Goal: Check status: Check status

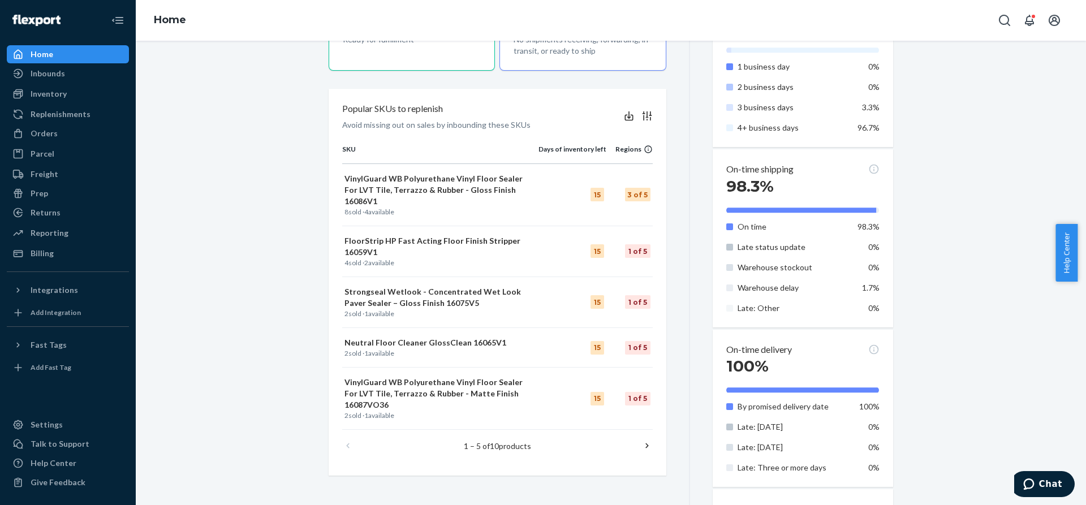
scroll to position [349, 0]
click at [390, 286] on p "Strongseal Wetlook - Concentrated Wet Look Paver Sealer – Gloss Finish 16075V5" at bounding box center [441, 297] width 192 height 23
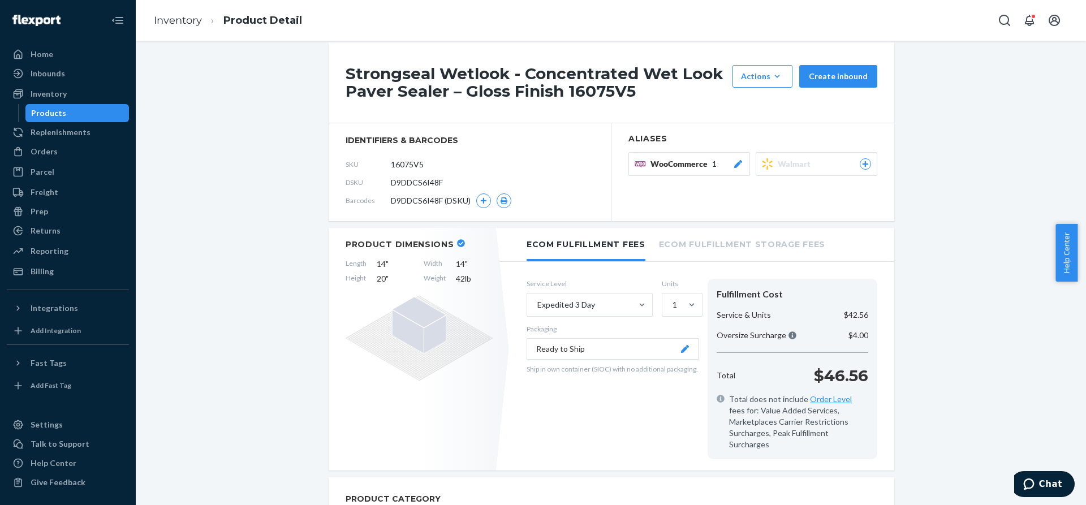
scroll to position [145, 0]
click at [51, 70] on div "Inbounds" at bounding box center [48, 73] width 35 height 11
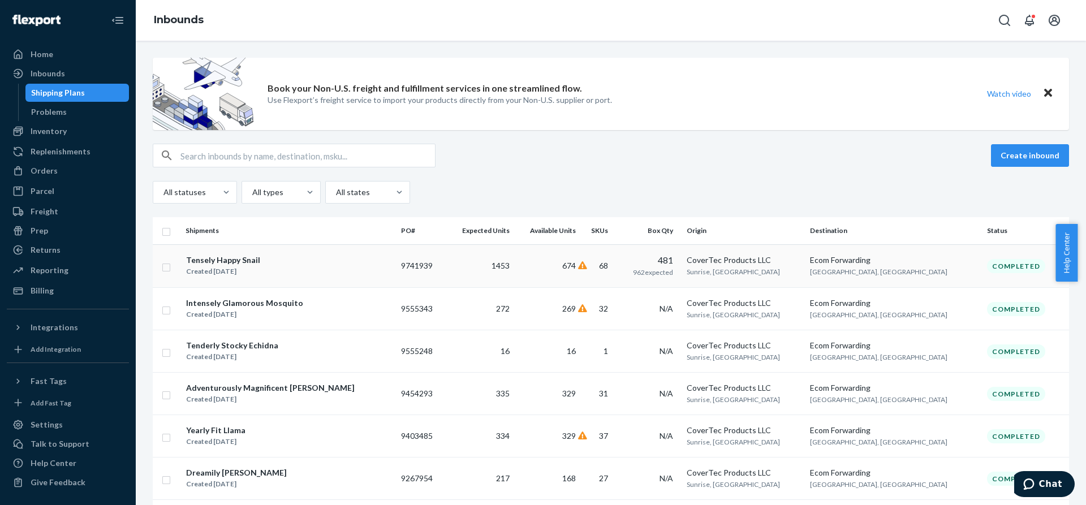
click at [225, 262] on div "Tensely Happy Snail" at bounding box center [223, 260] width 74 height 11
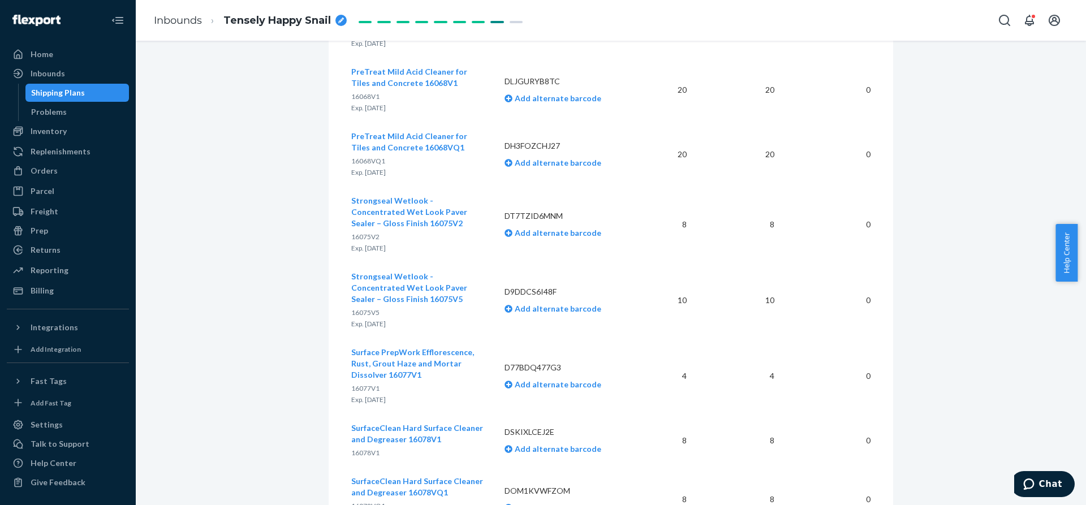
scroll to position [4911, 0]
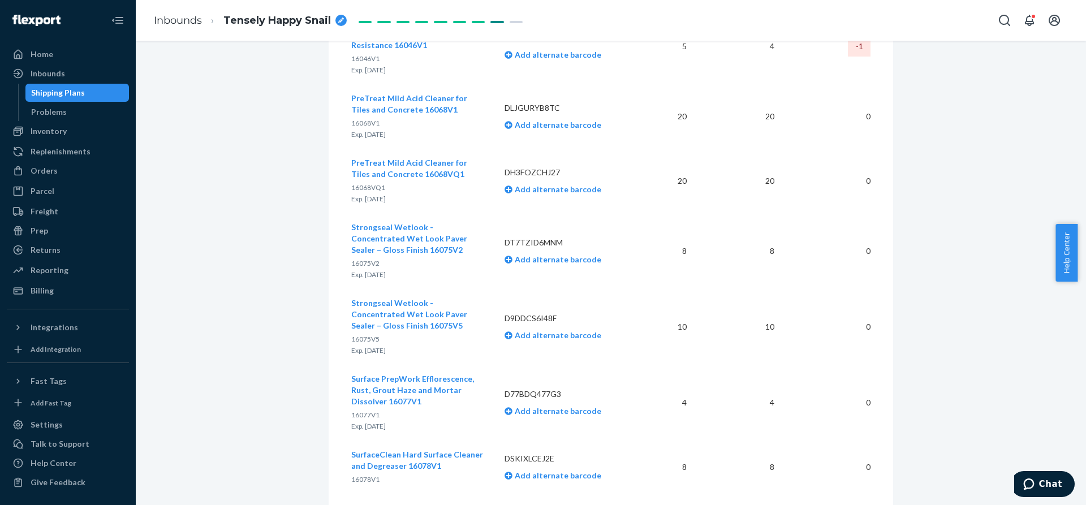
click at [438, 298] on span "Strongseal Wetlook - Concentrated Wet Look Paver Sealer – Gloss Finish 16075V5" at bounding box center [409, 314] width 116 height 32
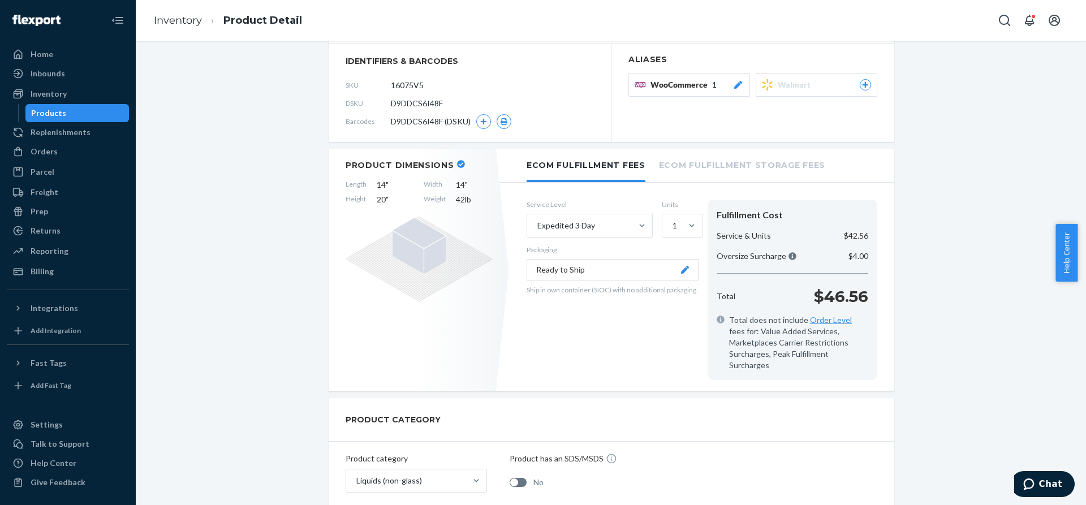
scroll to position [202, 0]
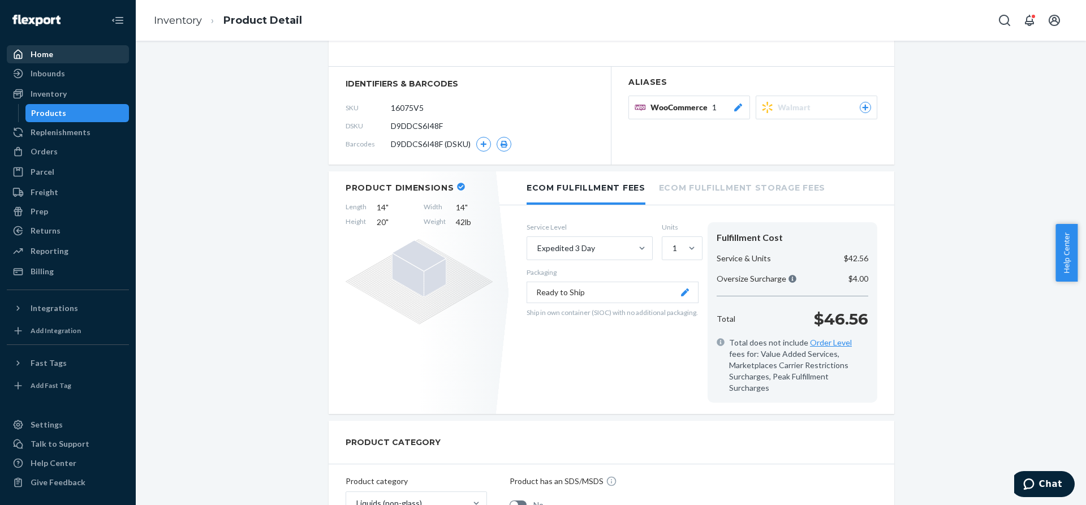
click at [40, 55] on div "Home" at bounding box center [42, 54] width 23 height 11
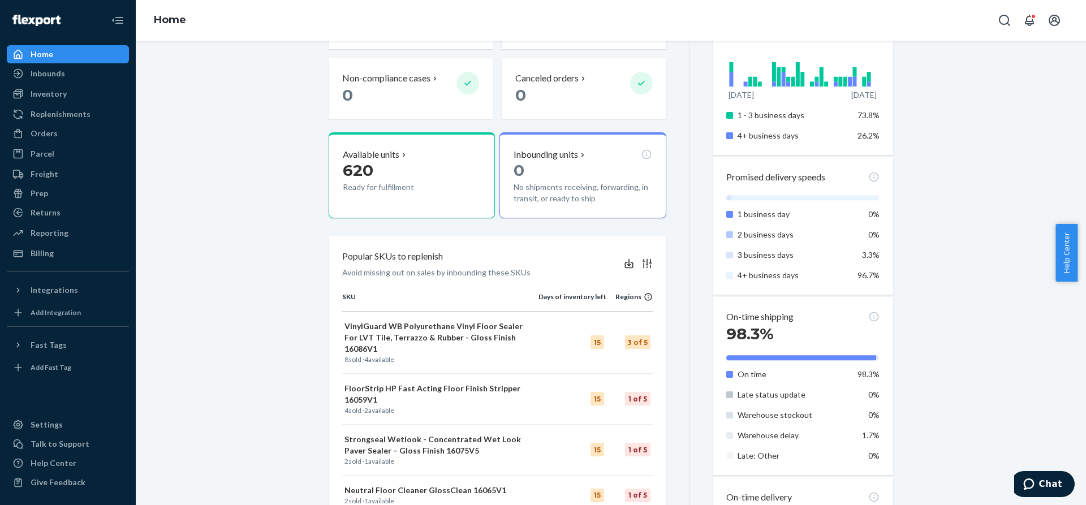
scroll to position [330, 0]
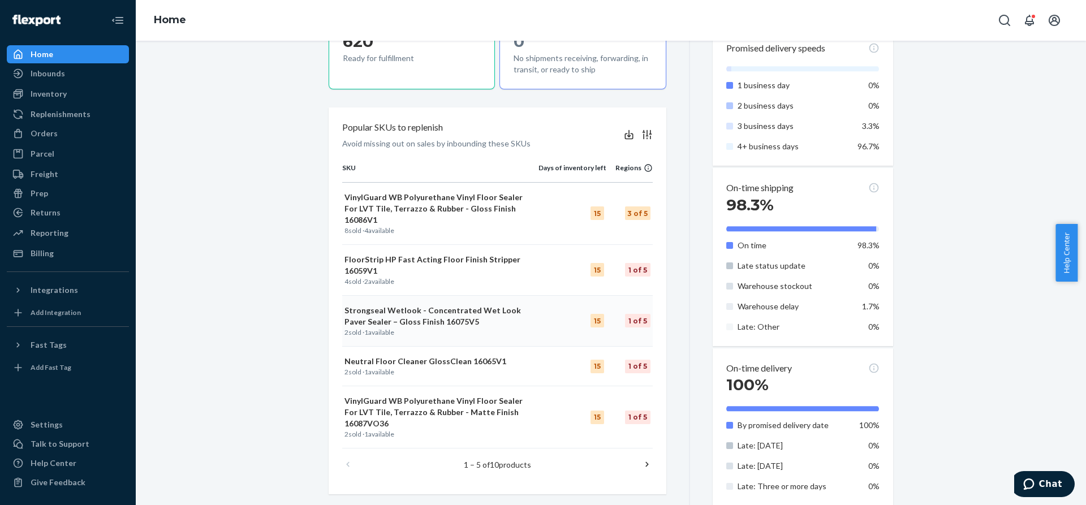
click at [417, 307] on p "Strongseal Wetlook - Concentrated Wet Look Paver Sealer – Gloss Finish 16075V5" at bounding box center [441, 316] width 192 height 23
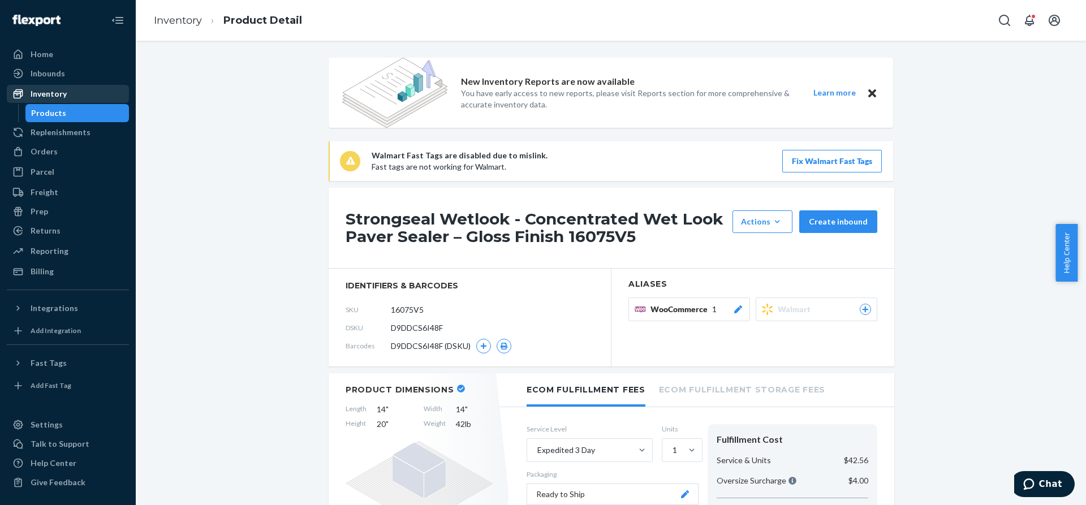
click at [52, 94] on div "Inventory" at bounding box center [49, 93] width 36 height 11
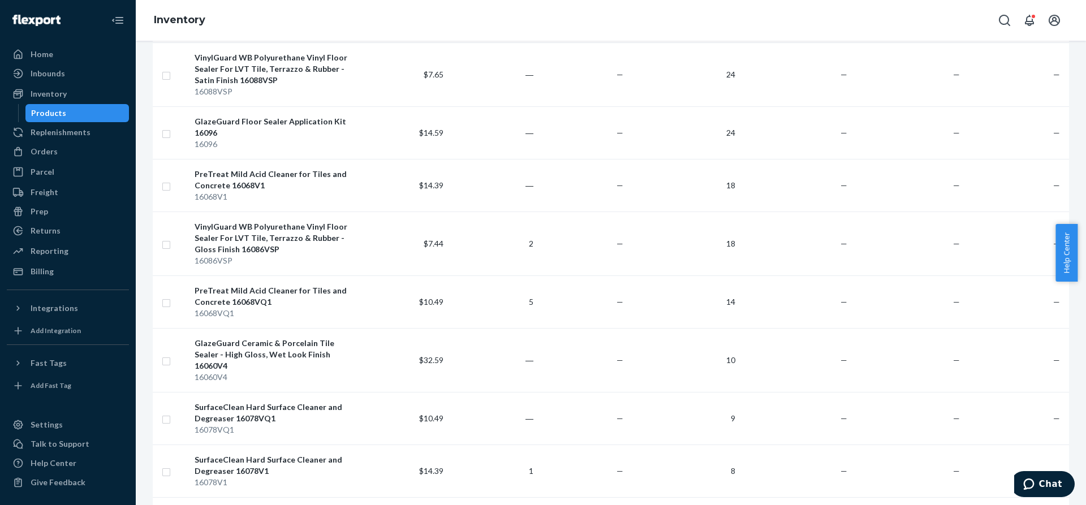
scroll to position [502, 0]
click at [286, 337] on div "GlazeGuard Ceramic & Porcelain Tile Sealer - High Gloss, Wet Look Finish 16060V4" at bounding box center [275, 354] width 160 height 34
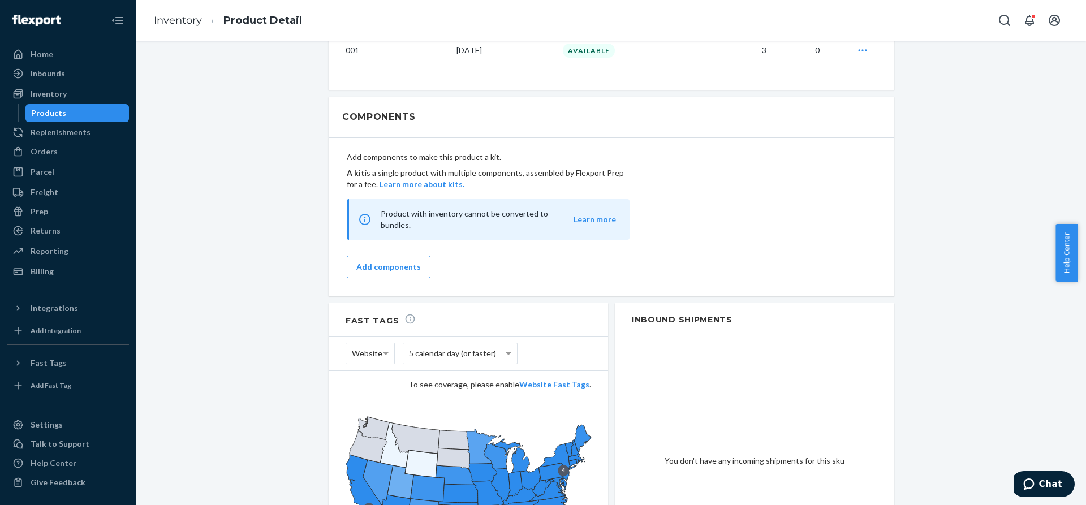
scroll to position [963, 0]
click at [58, 54] on div "Home" at bounding box center [68, 54] width 120 height 16
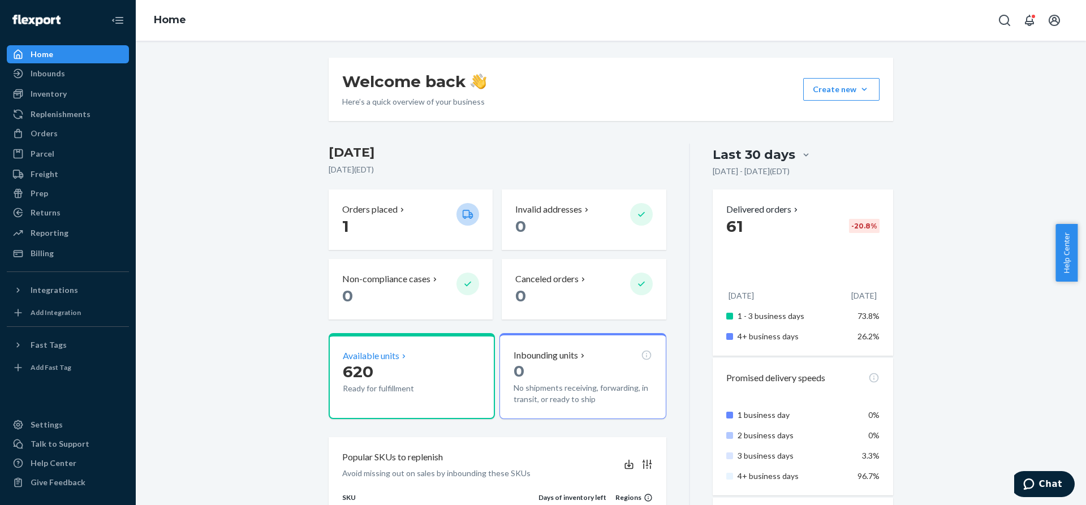
scroll to position [295, 0]
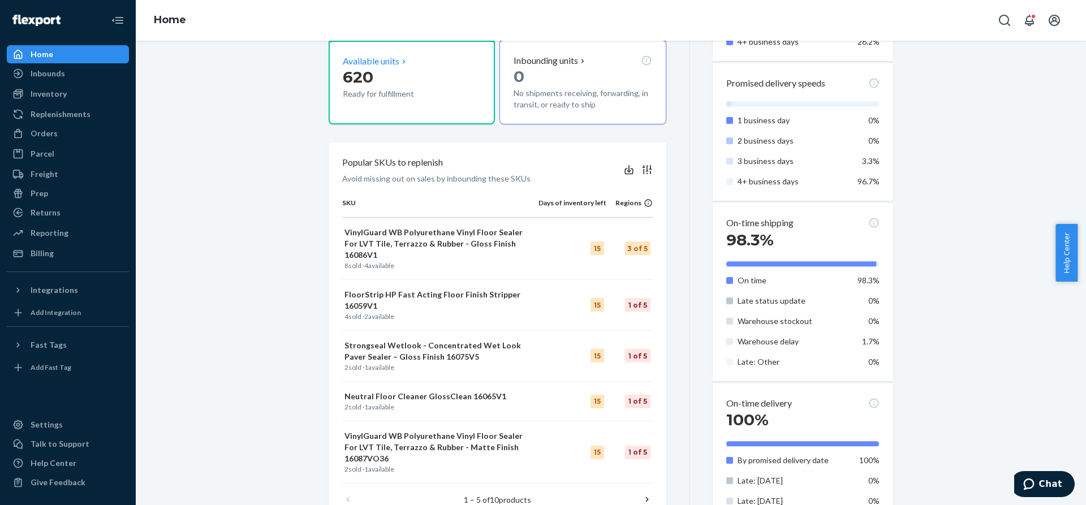
click at [464, 366] on td "Strongseal Wetlook - Concentrated Wet Look Paver Sealer – Gloss Finish 16075V5 …" at bounding box center [440, 355] width 196 height 51
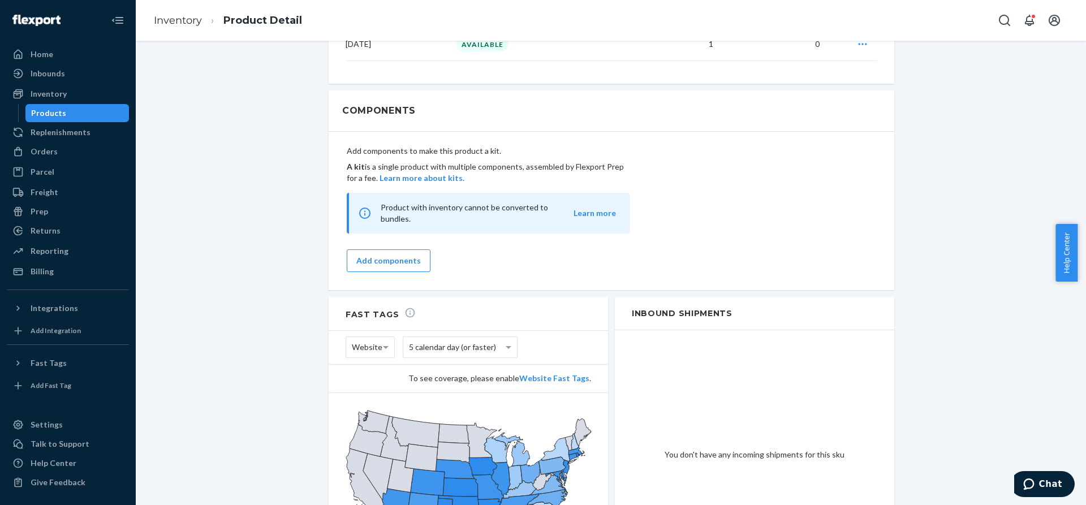
scroll to position [1032, 0]
